Goal: Find contact information: Find contact information

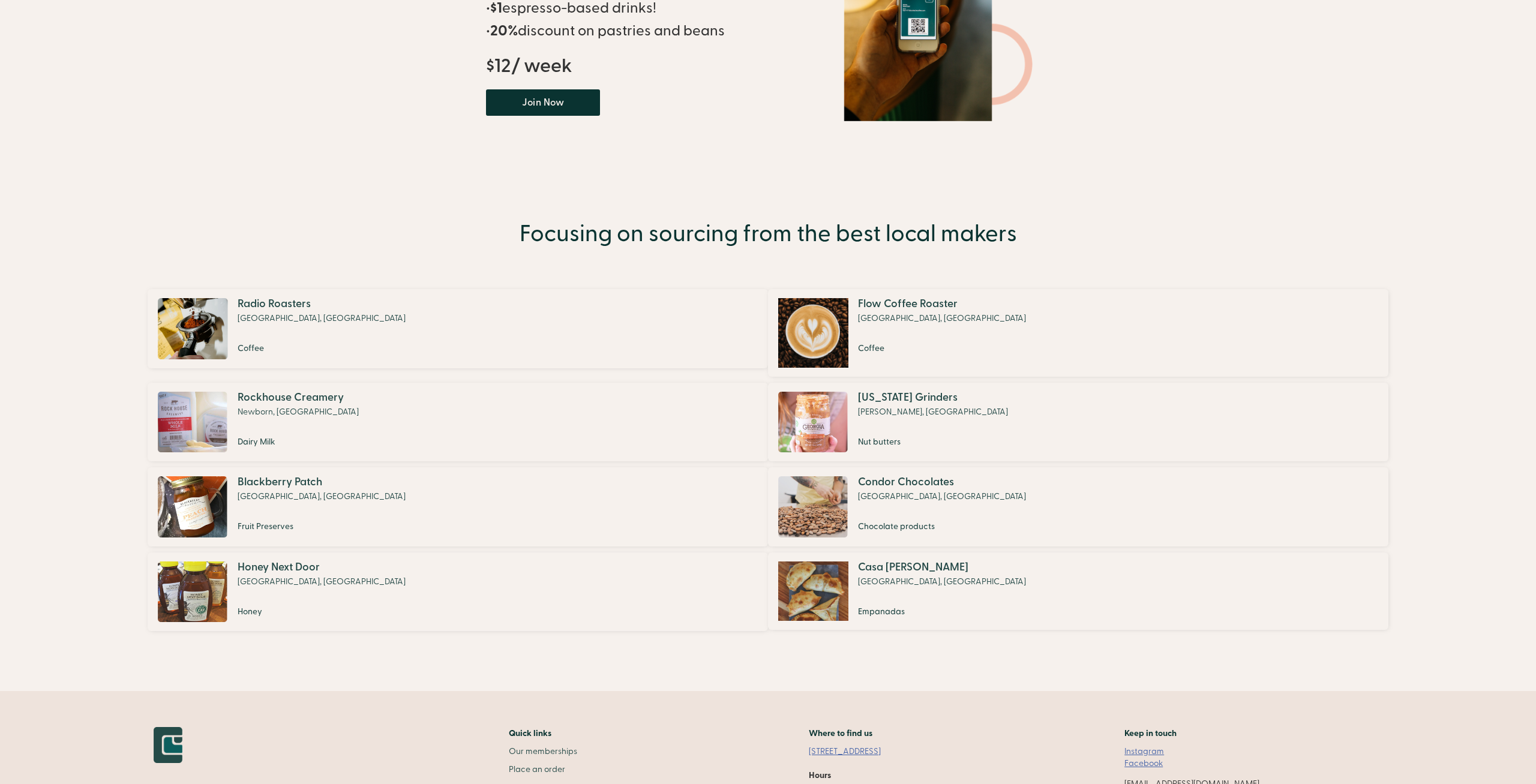
scroll to position [660, 0]
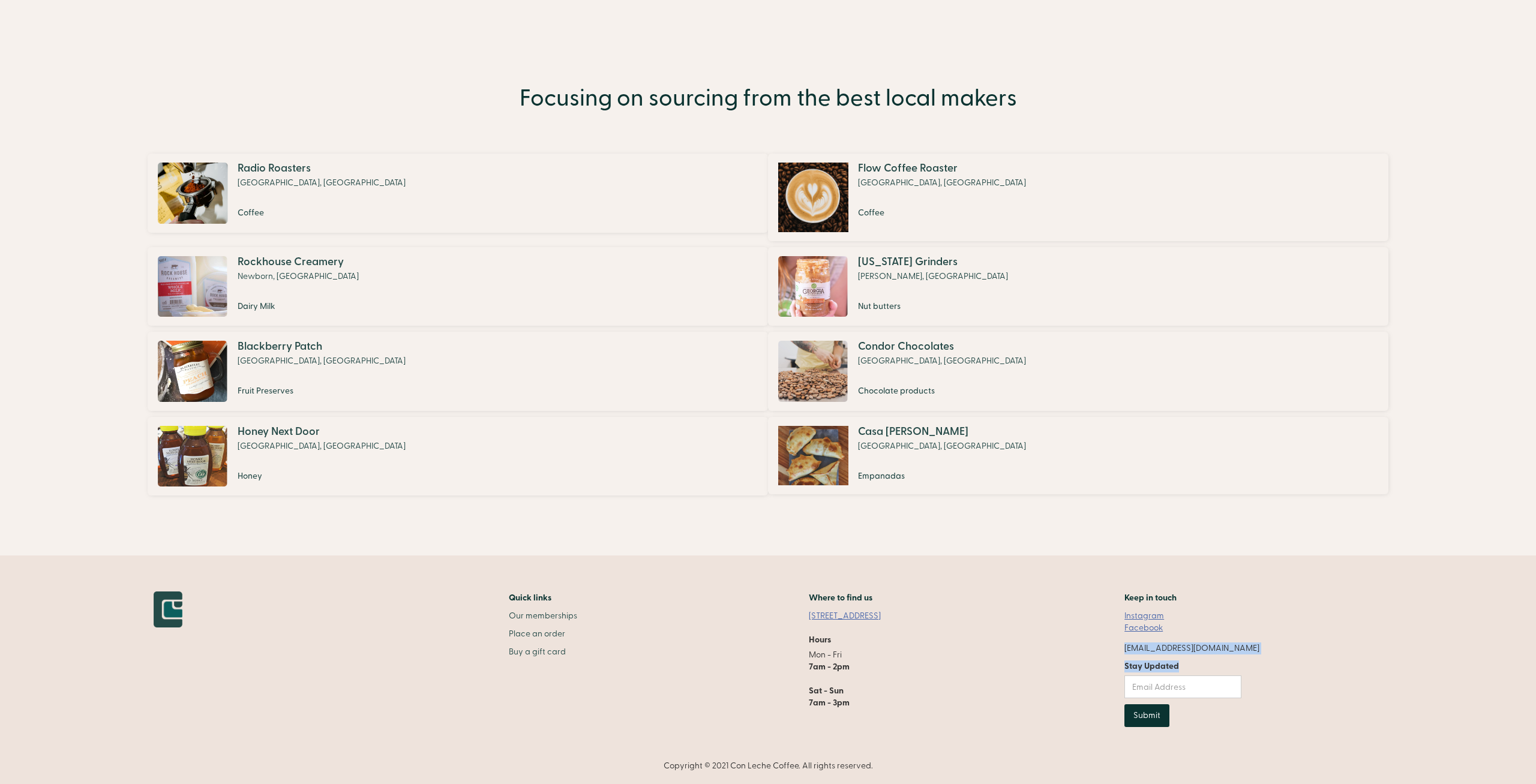
drag, startPoint x: 1246, startPoint y: 650, endPoint x: 1138, endPoint y: 648, distance: 108.0
click at [1138, 648] on div "Quick links Our memberships Place an order Buy a gift card Where to find us [ST…" at bounding box center [707, 664] width 1106 height 145
click at [1139, 648] on div "Quick links Our memberships Place an order Buy a gift card Where to find us [ST…" at bounding box center [707, 664] width 1106 height 145
drag, startPoint x: 1253, startPoint y: 651, endPoint x: 1141, endPoint y: 646, distance: 112.1
click at [1141, 646] on div "Keep in touch Instagram Facebook [EMAIL_ADDRESS][DOMAIN_NAME] Stay Updated Subm…" at bounding box center [1192, 664] width 135 height 145
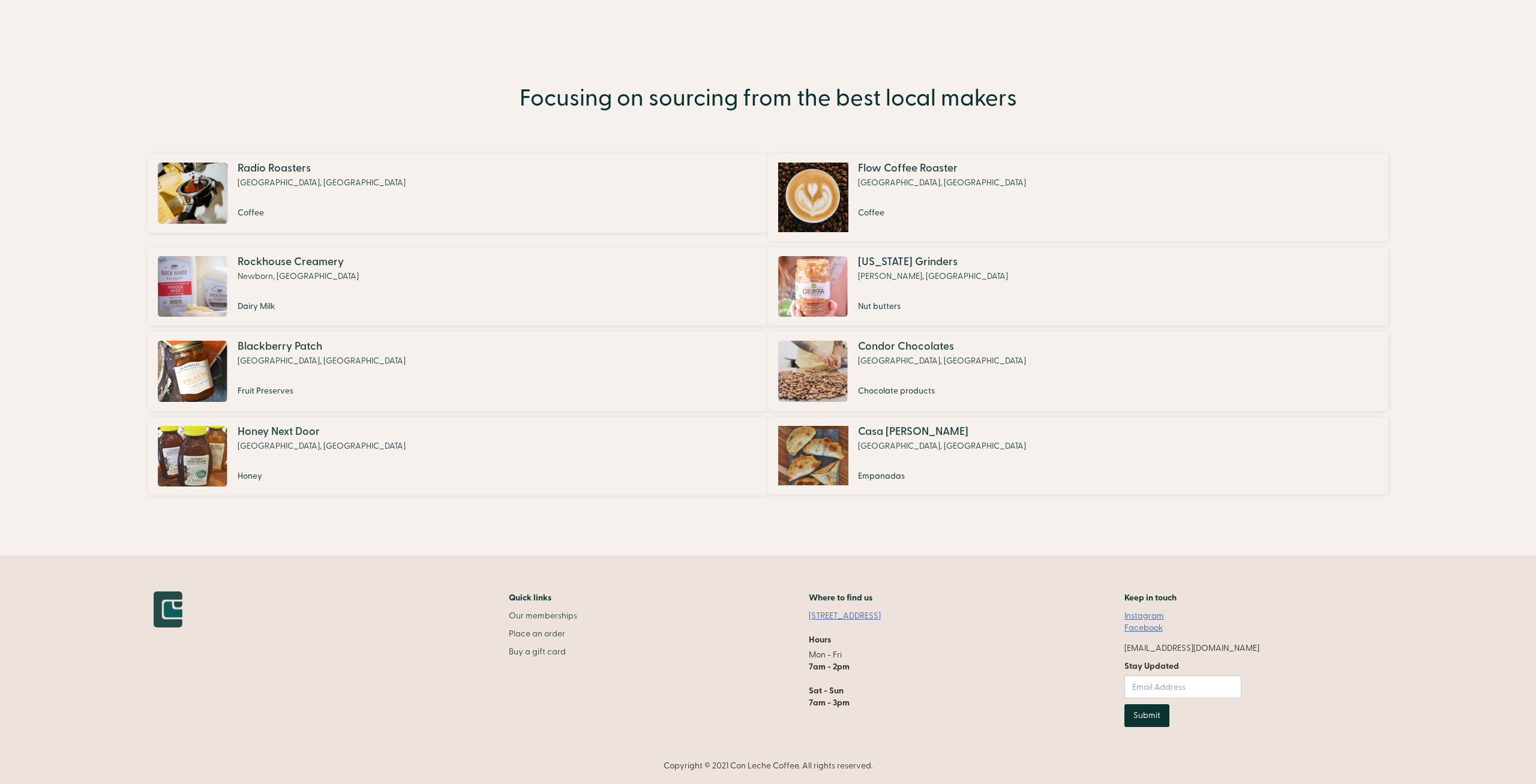
click at [1136, 642] on div "Quick links Our memberships Place an order Buy a gift card Where to find us [ST…" at bounding box center [707, 664] width 1106 height 145
drag, startPoint x: 1139, startPoint y: 646, endPoint x: 1243, endPoint y: 649, distance: 104.0
click at [1243, 649] on div "Quick links Our memberships Place an order Buy a gift card Where to find us [ST…" at bounding box center [707, 664] width 1106 height 145
click at [1186, 662] on label "Stay Updated" at bounding box center [1183, 666] width 117 height 12
drag, startPoint x: 1140, startPoint y: 648, endPoint x: 1239, endPoint y: 648, distance: 99.0
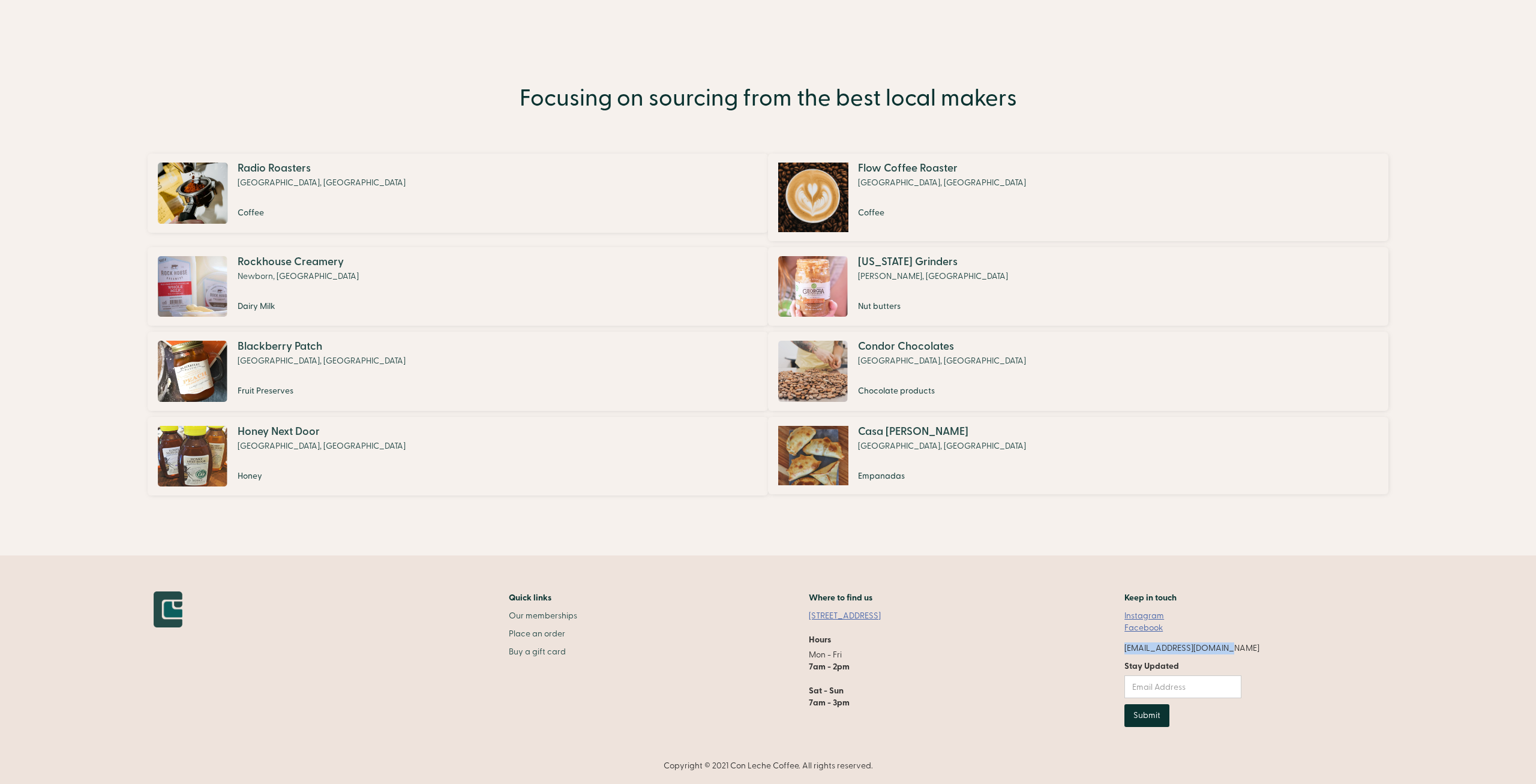
click at [1239, 648] on div "Quick links Our memberships Place an order Buy a gift card Where to find us [ST…" at bounding box center [707, 664] width 1106 height 145
copy div "[EMAIL_ADDRESS][DOMAIN_NAME]"
click at [907, 629] on div "Quick links Our memberships Place an order Buy a gift card Where to find us [ST…" at bounding box center [707, 664] width 1106 height 145
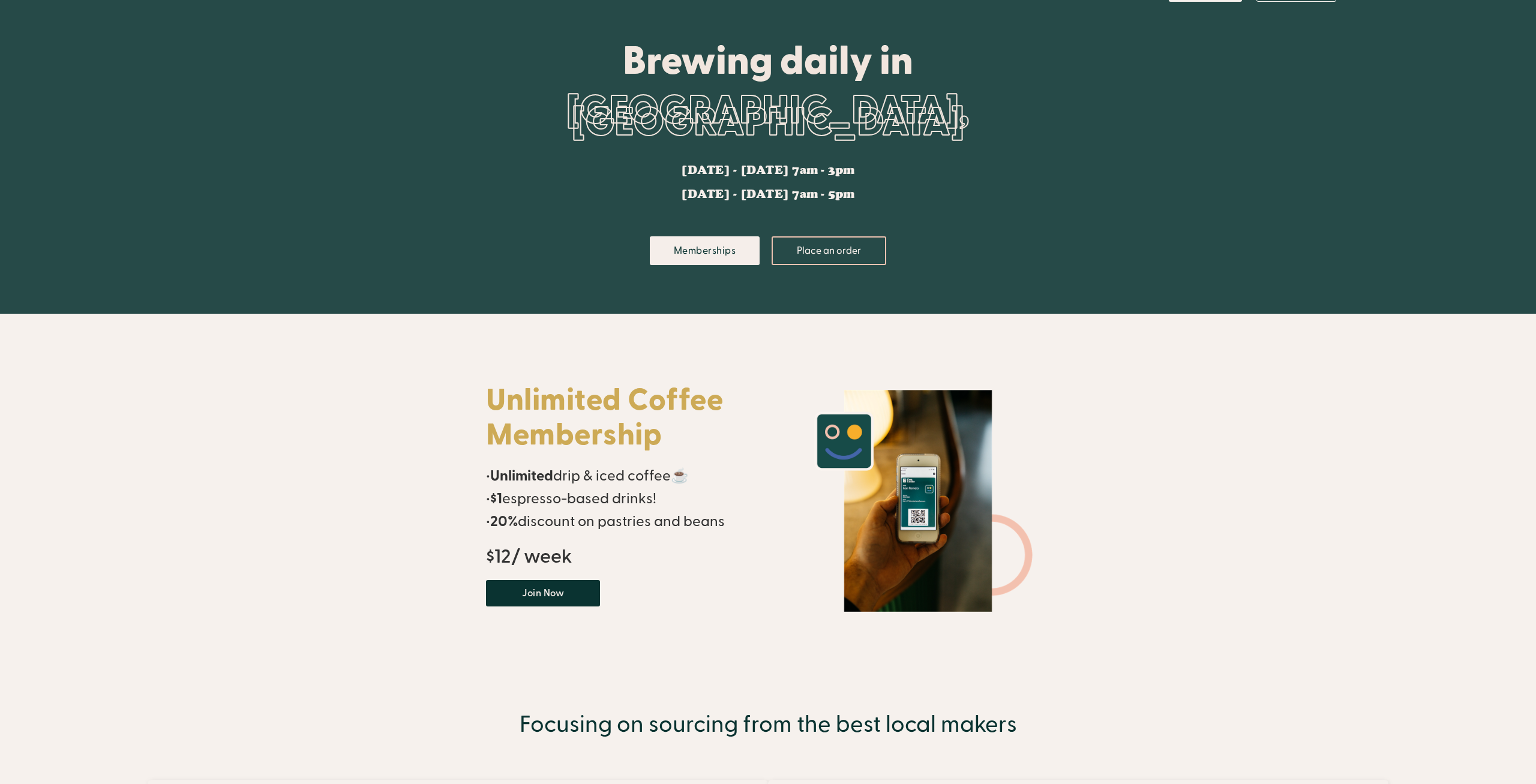
scroll to position [0, 0]
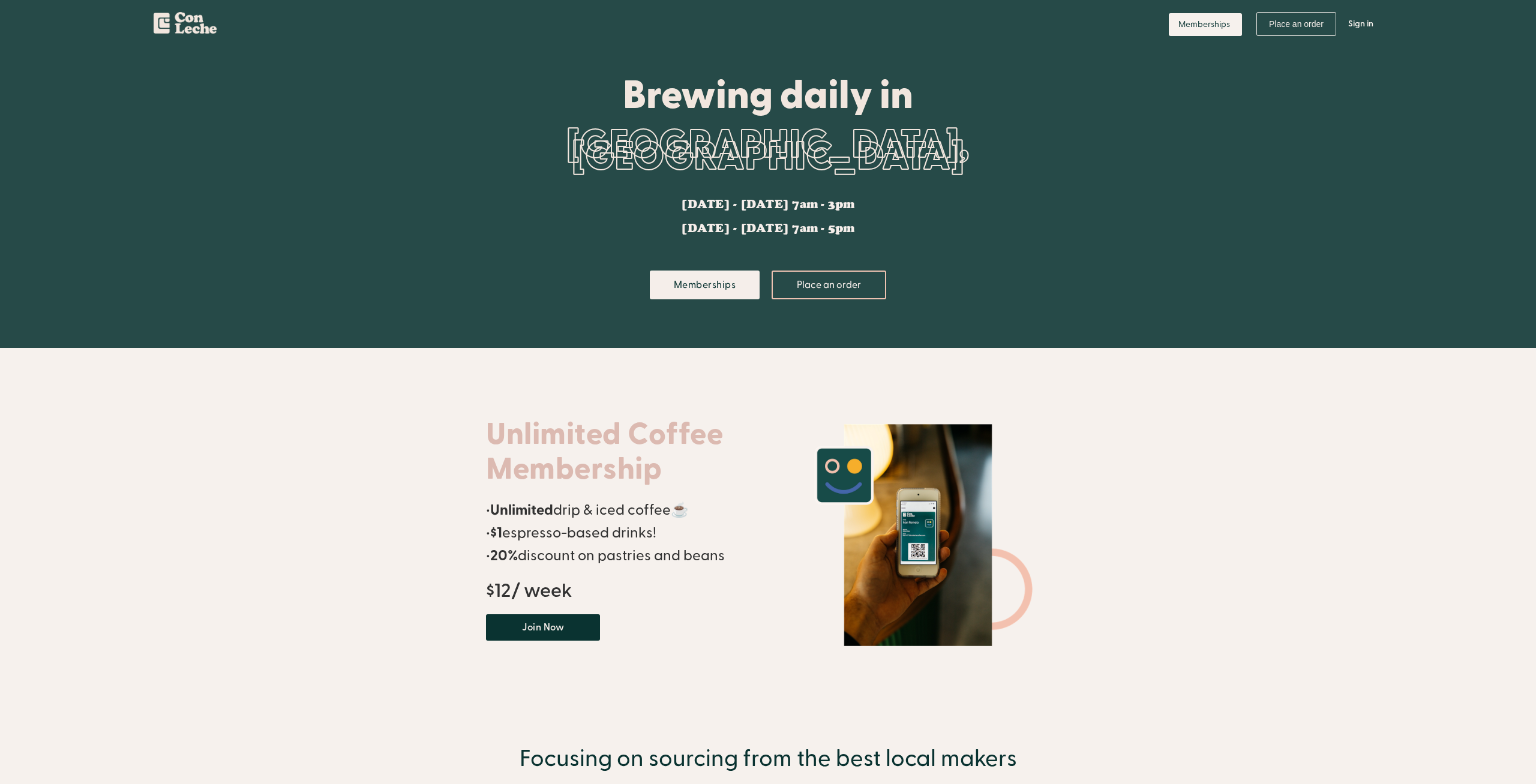
click at [174, 23] on img "home" at bounding box center [185, 21] width 63 height 26
